Goal: Complete application form

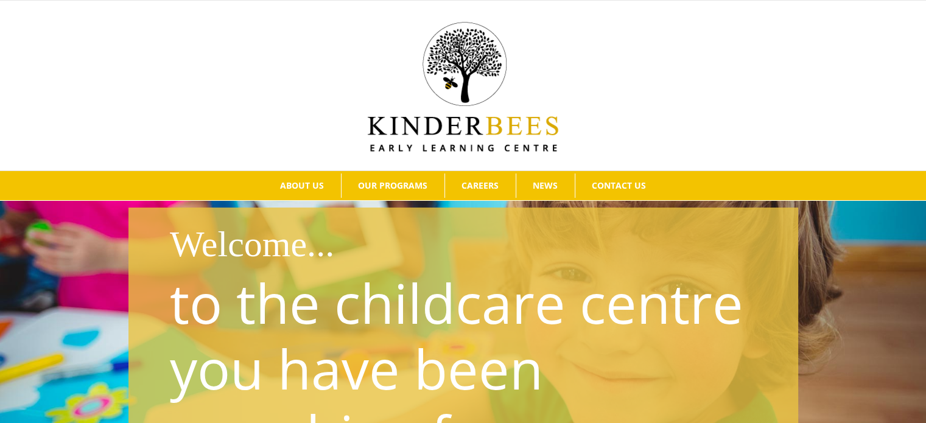
click at [228, 86] on div at bounding box center [462, 85] width 889 height 132
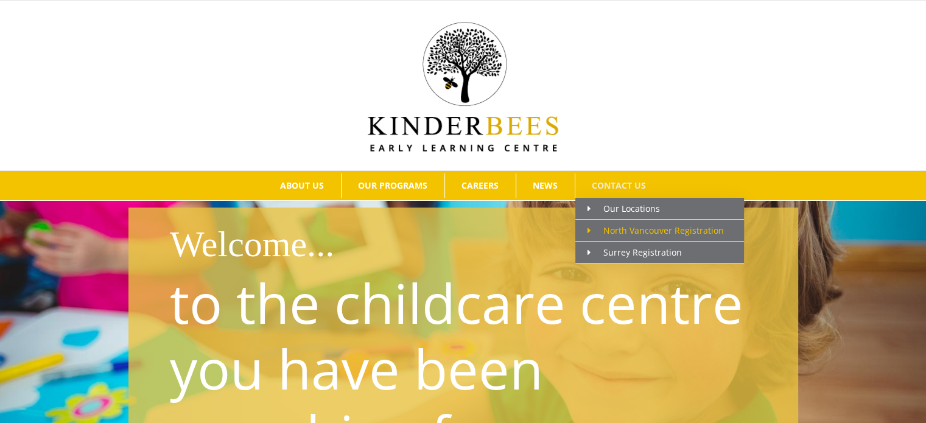
click at [627, 226] on span "North Vancouver Registration" at bounding box center [655, 231] width 136 height 12
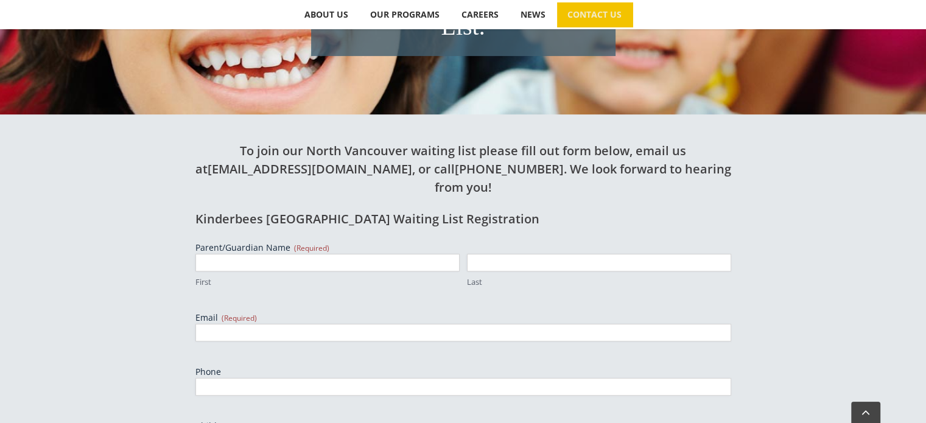
scroll to position [365, 0]
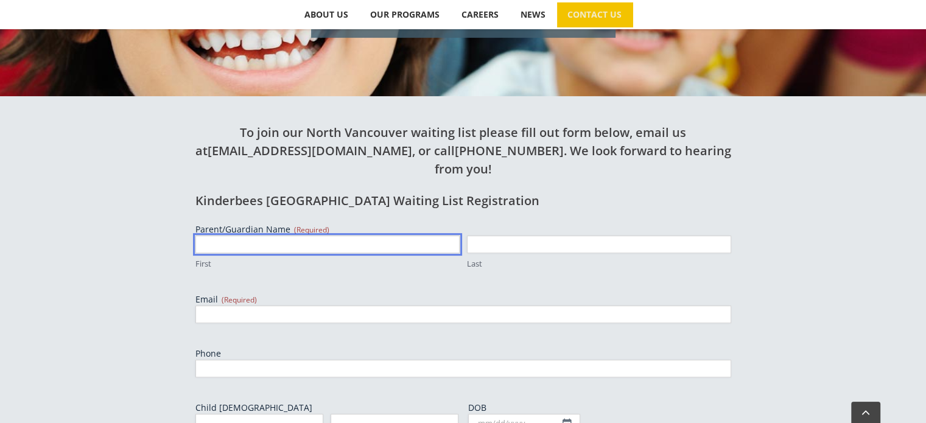
click at [372, 236] on input "First" at bounding box center [327, 245] width 264 height 18
type input "[PERSON_NAME]"
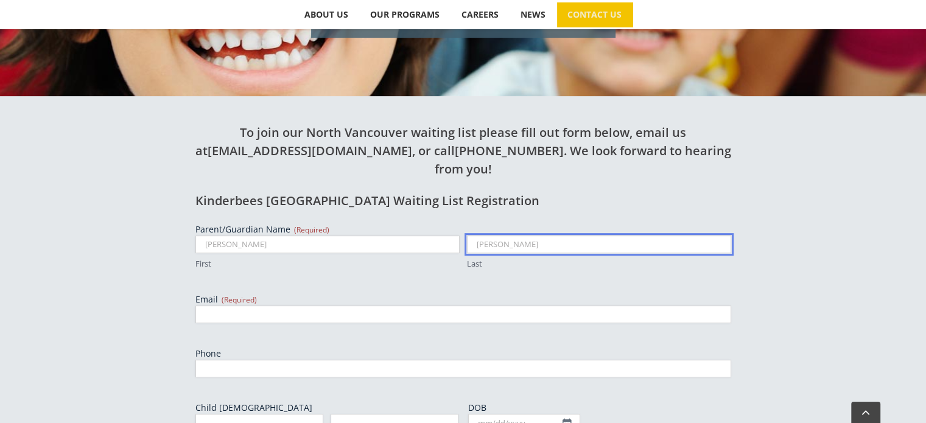
type input "[PERSON_NAME]"
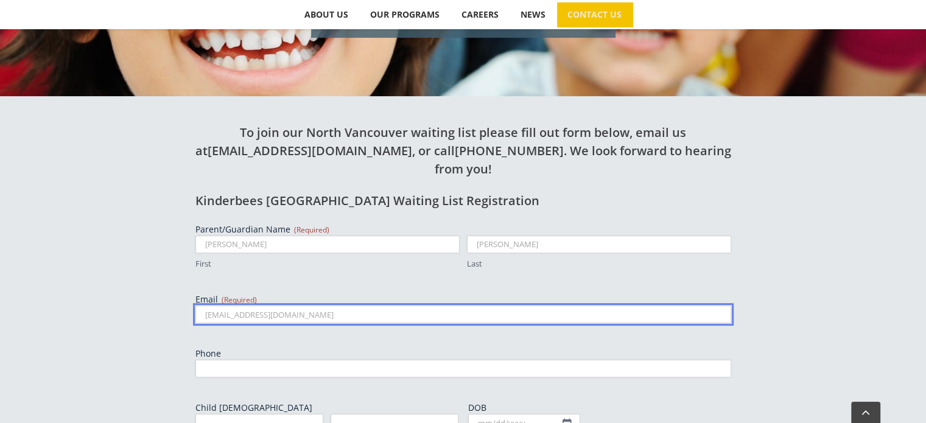
type input "[EMAIL_ADDRESS][DOMAIN_NAME]"
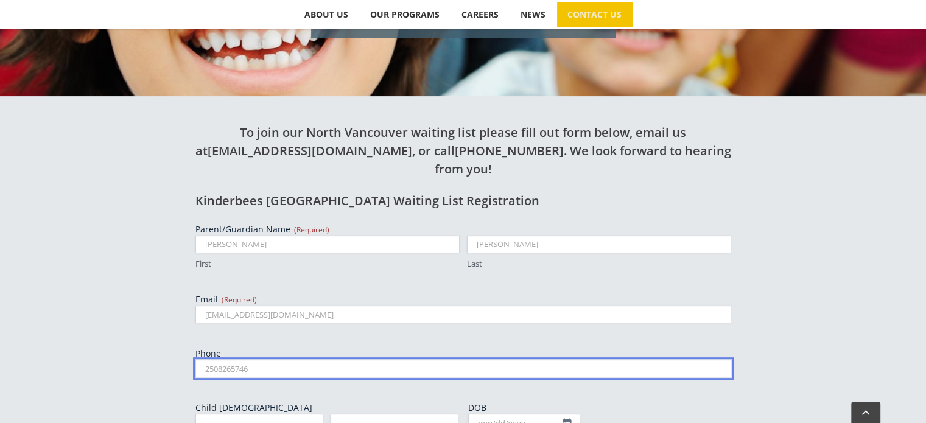
type input "2508265746"
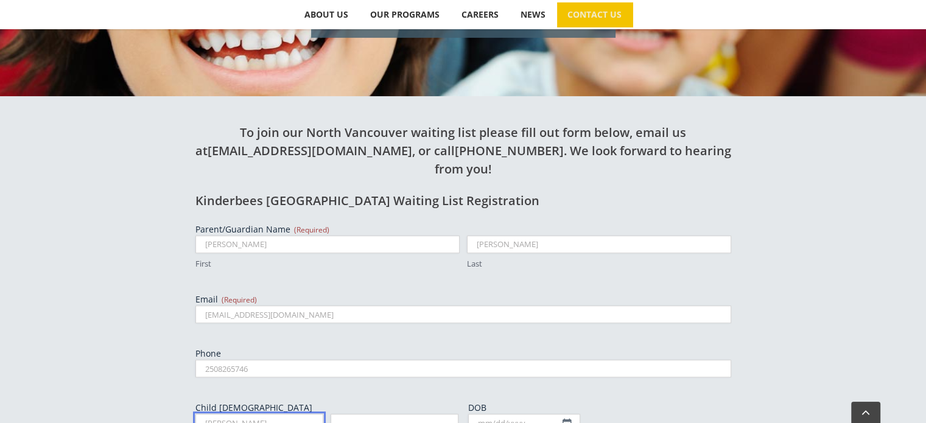
type input "[PERSON_NAME]"
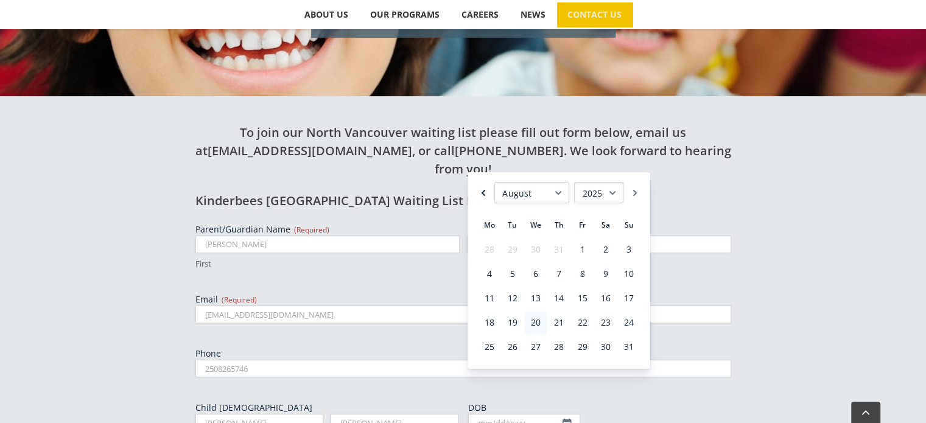
click at [487, 192] on link "Previous" at bounding box center [483, 192] width 12 height 21
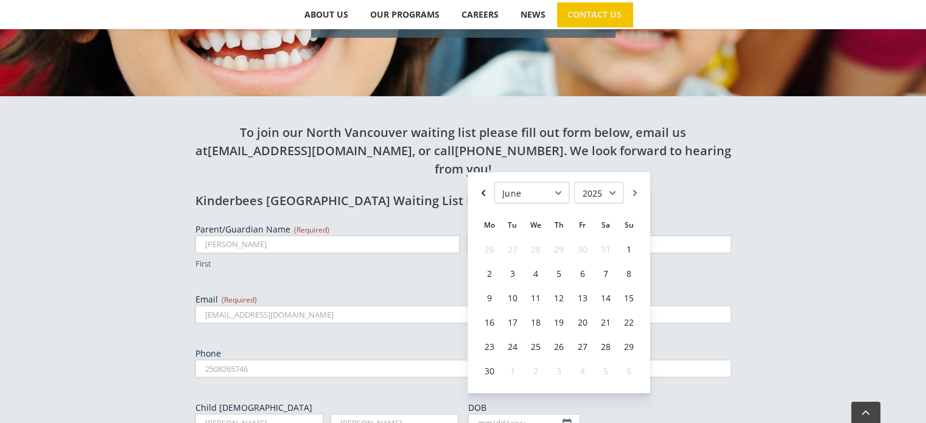
click at [487, 192] on link "Previous" at bounding box center [483, 192] width 12 height 21
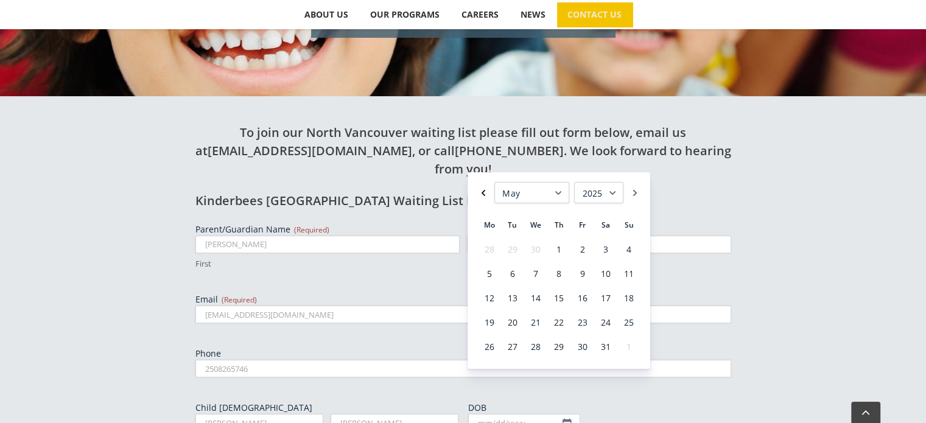
click at [481, 192] on link "Previous" at bounding box center [483, 192] width 12 height 21
click at [630, 324] on link "27" at bounding box center [629, 322] width 22 height 23
type input "[DATE]"
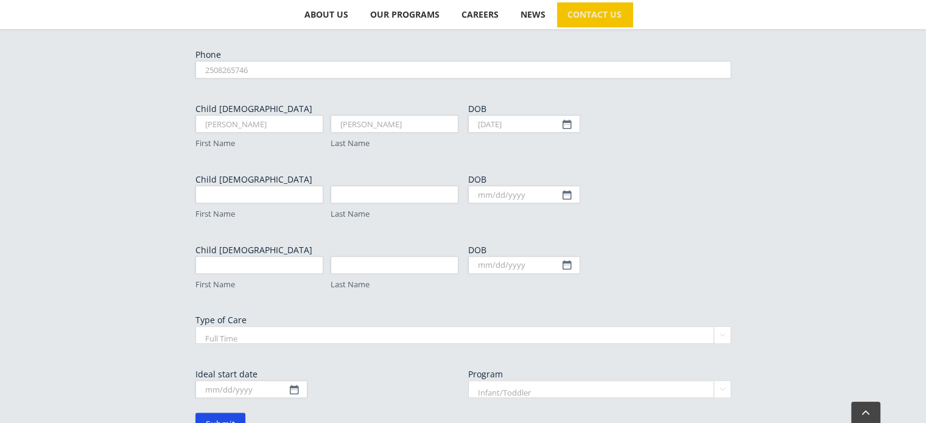
scroll to position [669, 0]
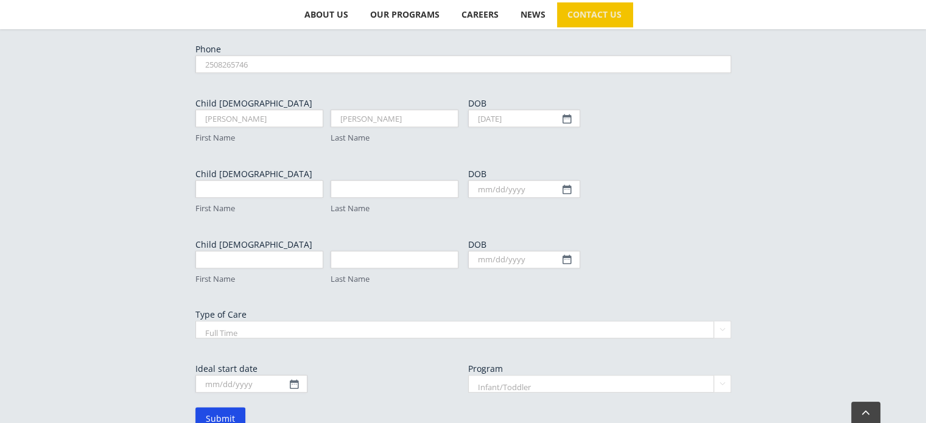
click at [320, 321] on select "Full Time Part Time" at bounding box center [463, 330] width 536 height 18
click at [195, 321] on select "Full Time Part Time" at bounding box center [463, 330] width 536 height 18
click at [277, 375] on input "Ideal start date" at bounding box center [251, 384] width 112 height 18
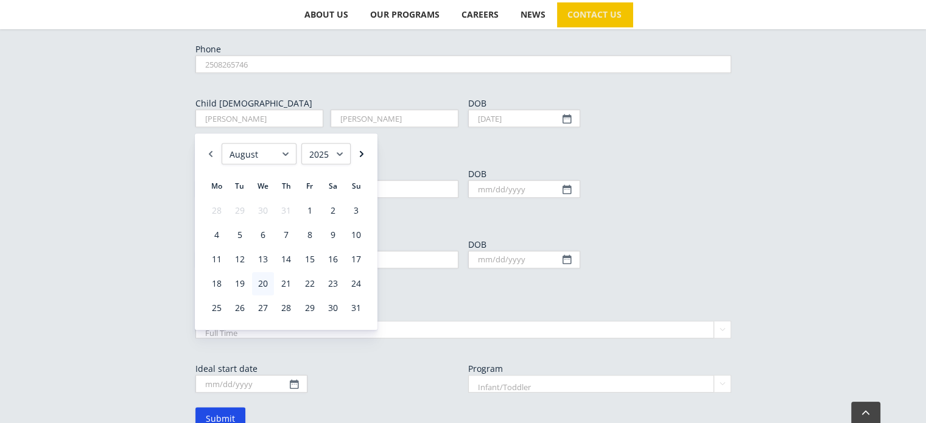
click at [358, 152] on link "Next" at bounding box center [361, 153] width 12 height 21
click at [360, 152] on link "Next" at bounding box center [361, 153] width 12 height 21
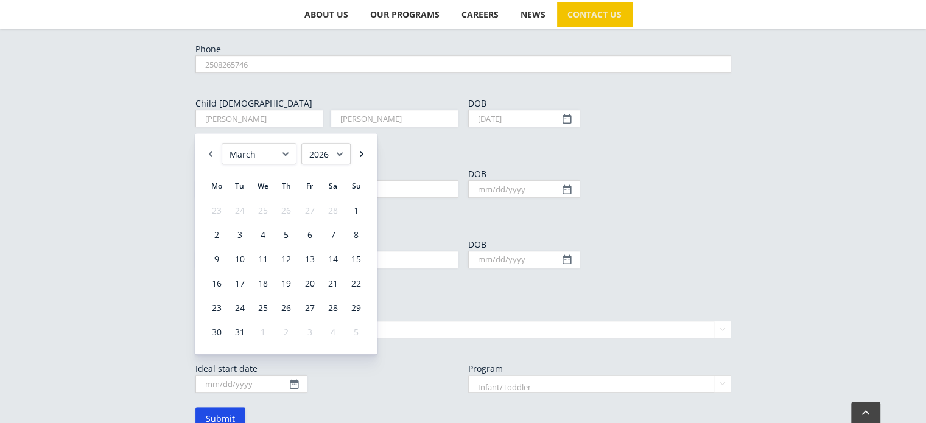
click at [360, 152] on link "Next" at bounding box center [361, 153] width 12 height 21
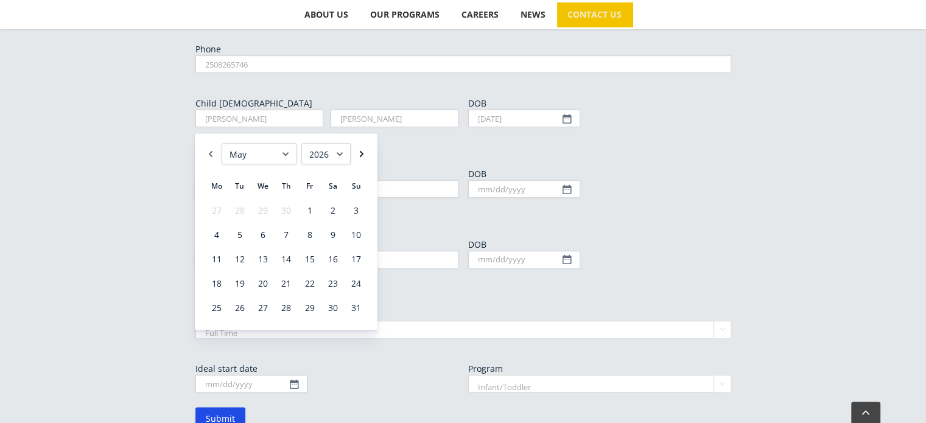
click at [362, 151] on link "Next" at bounding box center [361, 153] width 12 height 21
click at [360, 151] on link "Next" at bounding box center [361, 153] width 12 height 21
click at [262, 211] on link "1" at bounding box center [263, 210] width 22 height 23
type input "[DATE]"
click at [383, 367] on form "Parent/Guardian Name (Required) [PERSON_NAME] First [PERSON_NAME] Last Email (R…" at bounding box center [463, 174] width 536 height 511
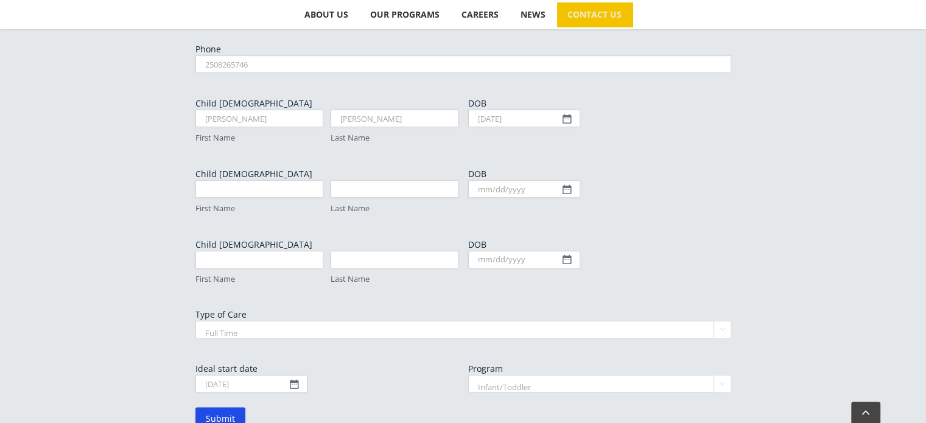
click at [517, 375] on select "Infant/Toddler Preschool" at bounding box center [599, 384] width 263 height 18
click at [468, 375] on select "Infant/Toddler Preschool" at bounding box center [599, 384] width 263 height 18
click at [385, 361] on form "Parent/Guardian Name (Required) [PERSON_NAME] First [PERSON_NAME] Last Email (R…" at bounding box center [463, 174] width 536 height 511
click at [232, 407] on input "Submit" at bounding box center [220, 418] width 50 height 23
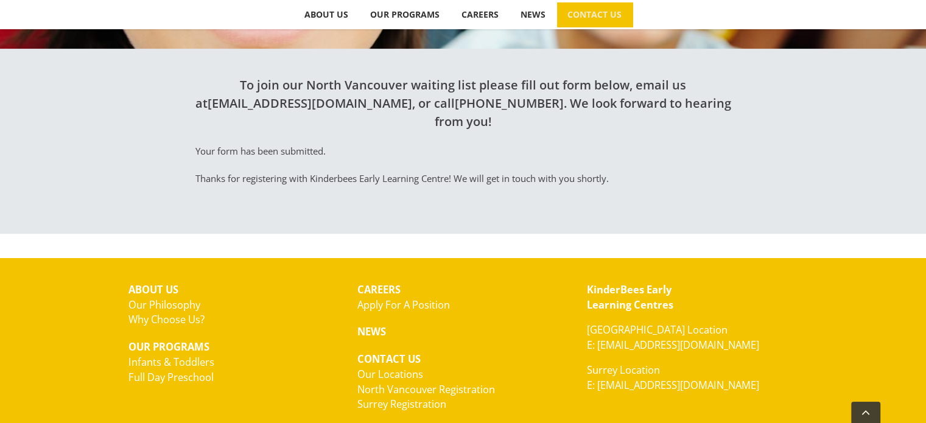
scroll to position [370, 0]
